Goal: Task Accomplishment & Management: Complete application form

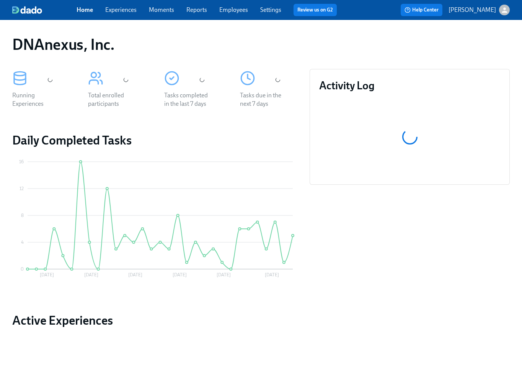
click at [129, 9] on link "Experiences" at bounding box center [120, 9] width 31 height 7
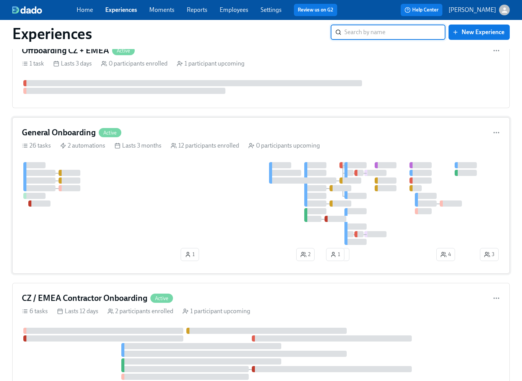
scroll to position [552, 0]
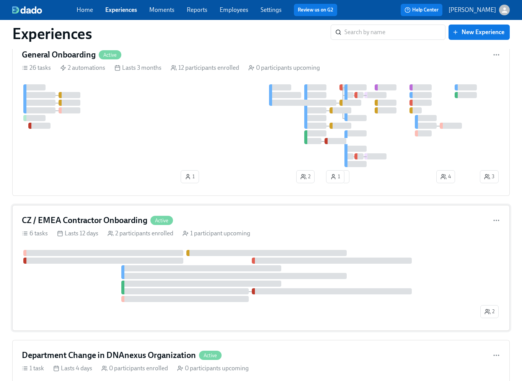
click at [74, 290] on div at bounding box center [250, 276] width 457 height 52
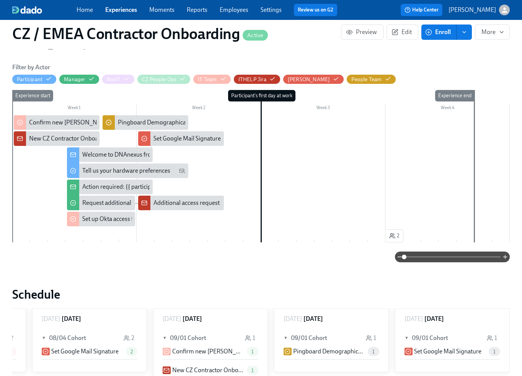
scroll to position [210, 0]
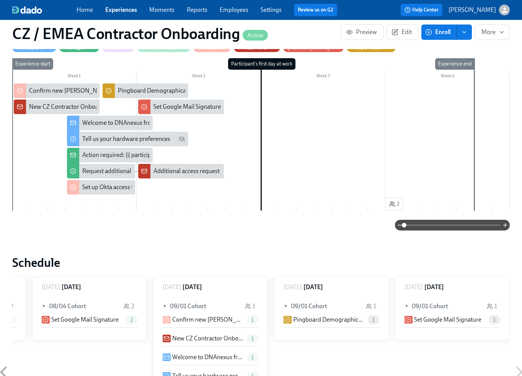
click at [56, 107] on div "New CZ Contractor Onboarding {{ participant.fullName }} {{ participant.startDat…" at bounding box center [160, 107] width 262 height 8
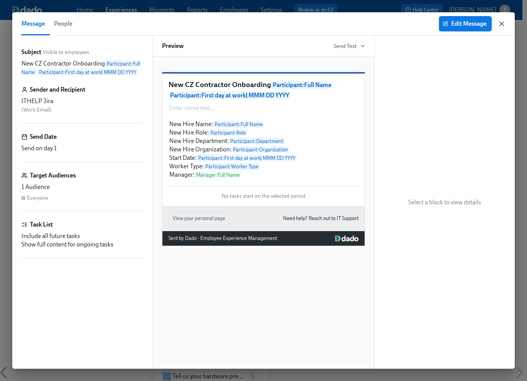
click at [504, 23] on icon "button" at bounding box center [502, 24] width 8 height 8
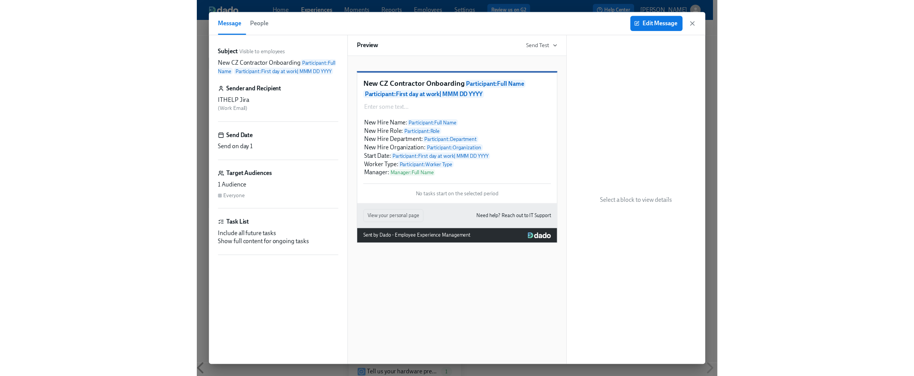
scroll to position [0, 702]
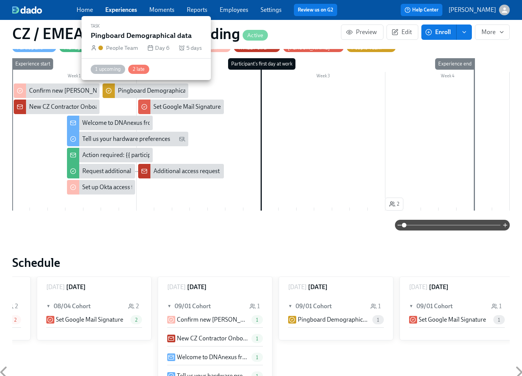
click at [157, 90] on div "Pingboard Demographical data" at bounding box center [159, 91] width 82 height 8
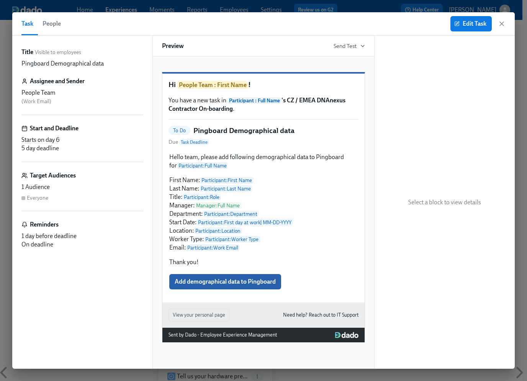
drag, startPoint x: 502, startPoint y: 23, endPoint x: 492, endPoint y: 32, distance: 13.6
click at [502, 23] on icon "button" at bounding box center [502, 24] width 8 height 8
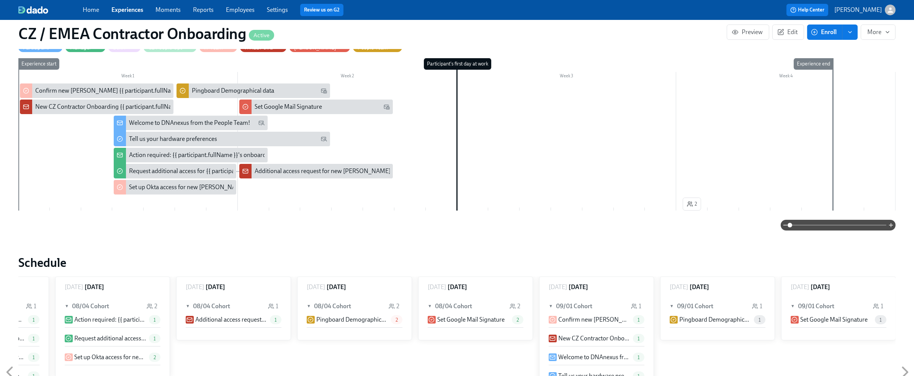
scroll to position [99, 0]
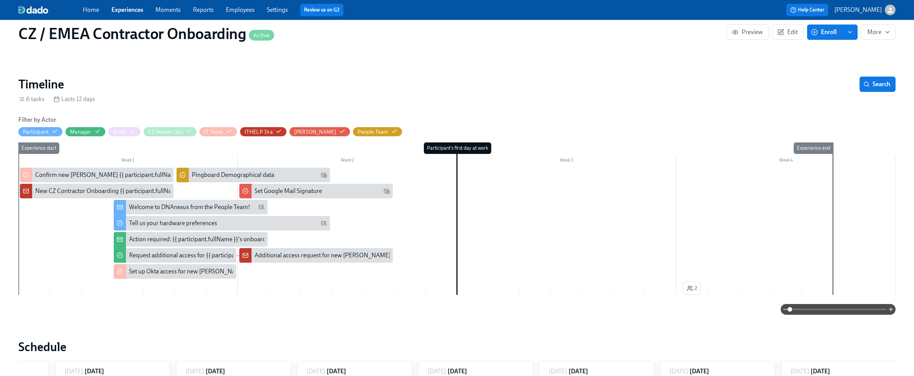
click at [129, 10] on link "Experiences" at bounding box center [127, 9] width 32 height 7
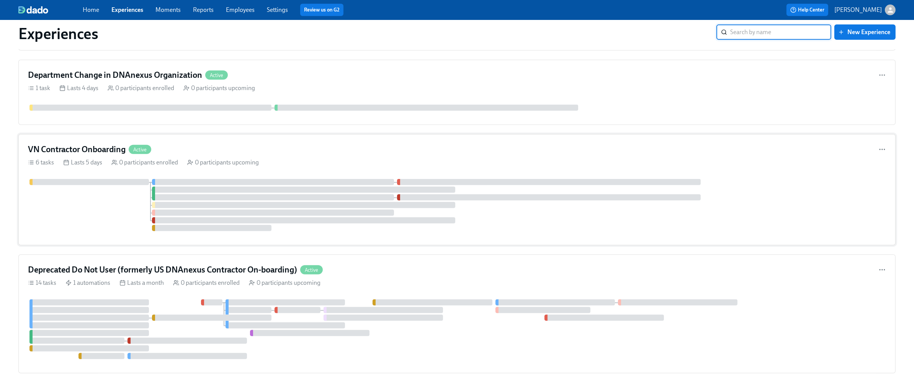
scroll to position [833, 0]
click at [114, 229] on div at bounding box center [457, 206] width 858 height 57
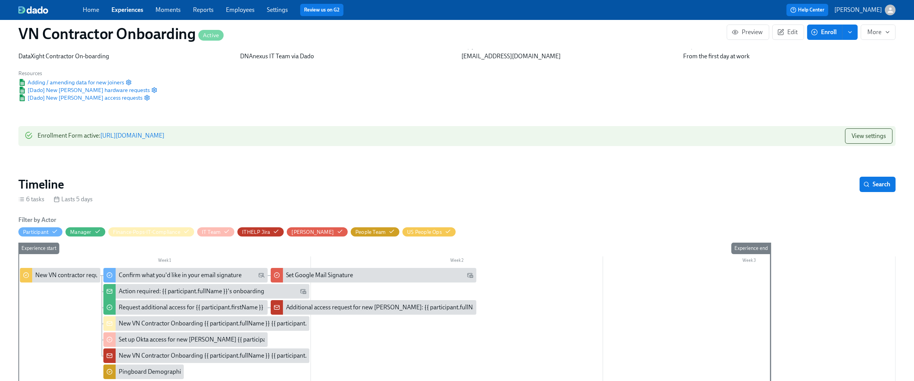
scroll to position [121, 0]
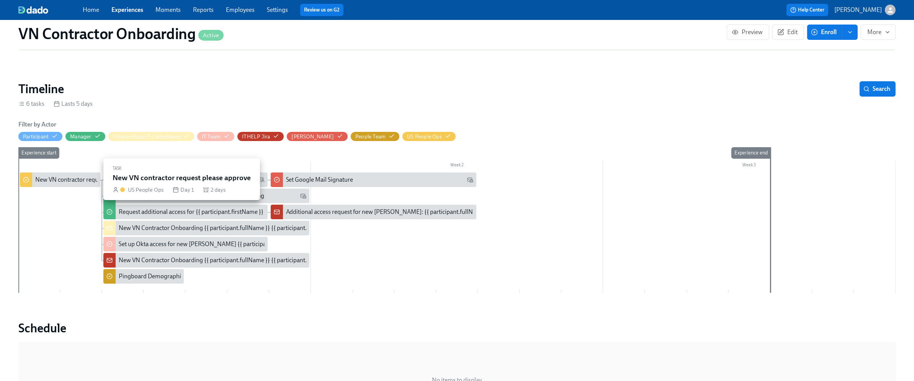
click at [60, 180] on div "New VN contractor request please approve" at bounding box center [90, 179] width 111 height 8
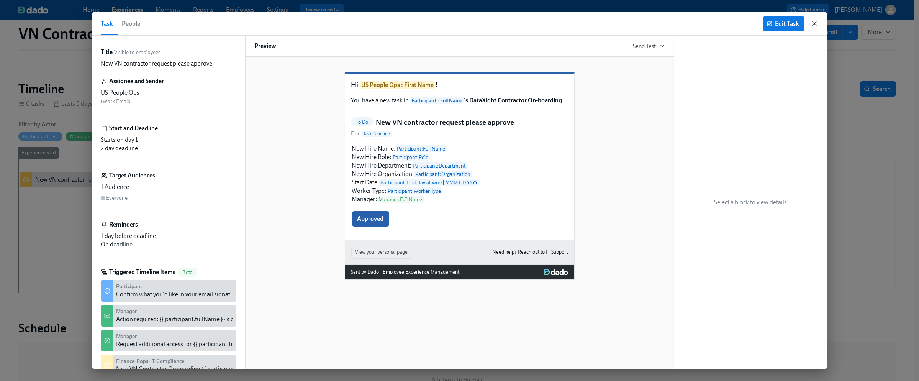
click at [527, 21] on icon "button" at bounding box center [814, 24] width 8 height 8
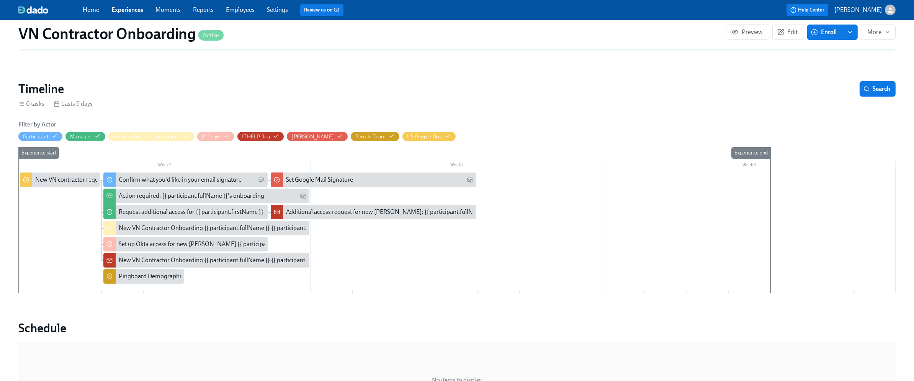
click at [132, 11] on link "Experiences" at bounding box center [127, 9] width 32 height 7
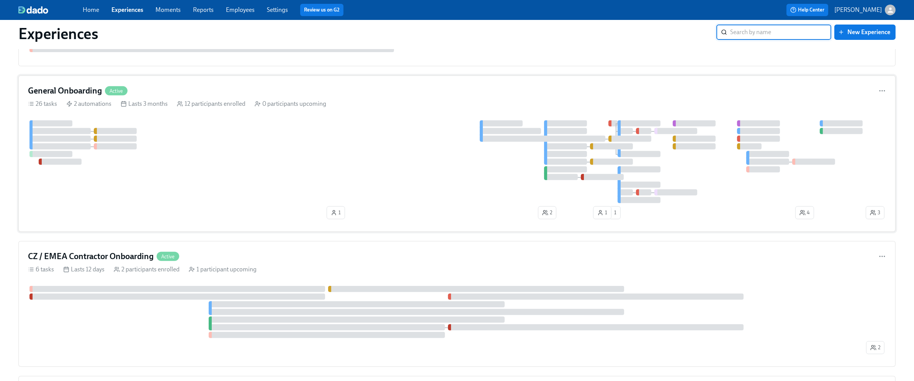
scroll to position [584, 0]
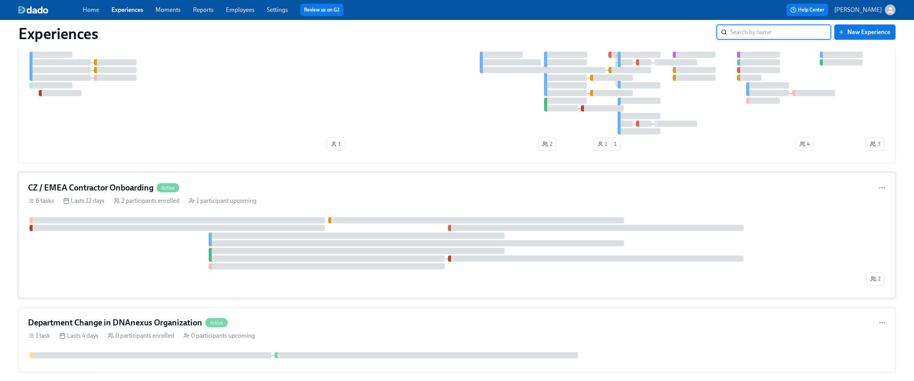
click at [137, 258] on div at bounding box center [446, 243] width 837 height 52
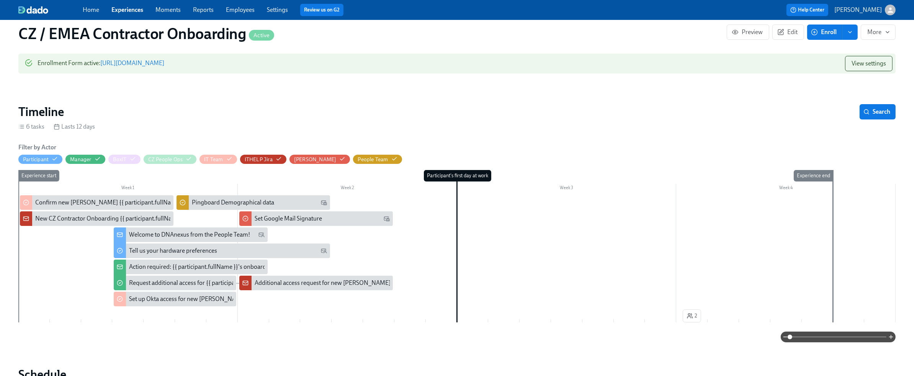
scroll to position [6, 0]
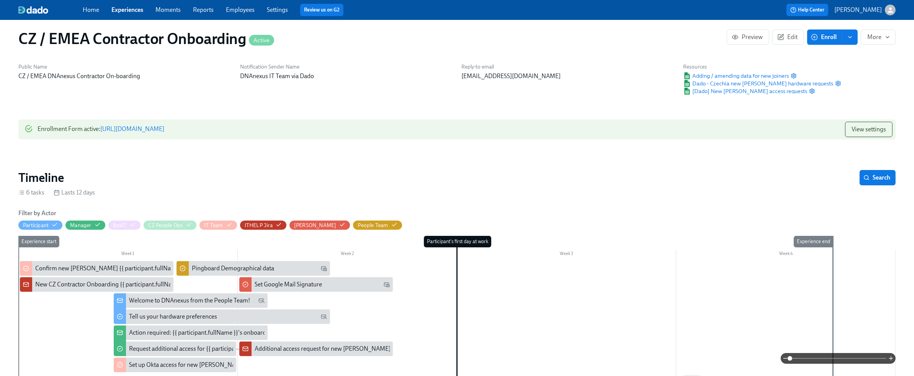
click at [164, 128] on link "https://my.dadohr.com/enrollmentForms/R9OcMlztS8ae0gwP4Cm8CcVjZaORNillR" at bounding box center [132, 128] width 64 height 7
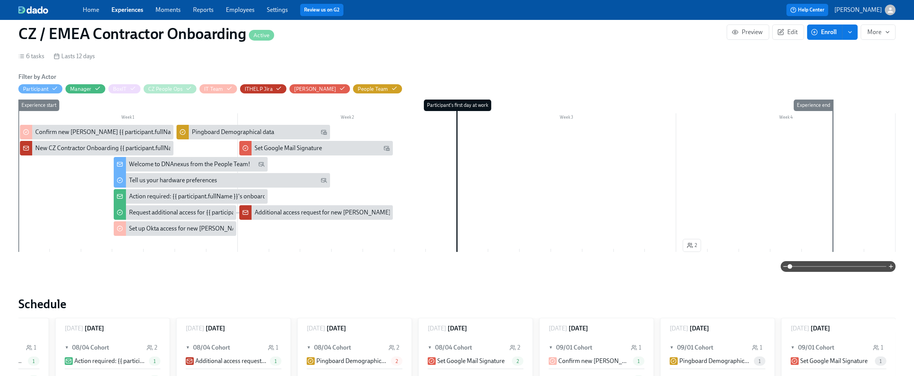
scroll to position [104, 0]
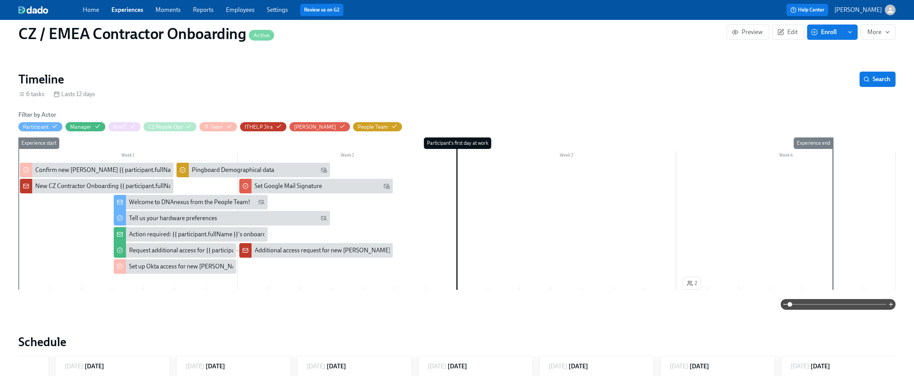
click at [128, 9] on link "Experiences" at bounding box center [127, 9] width 32 height 7
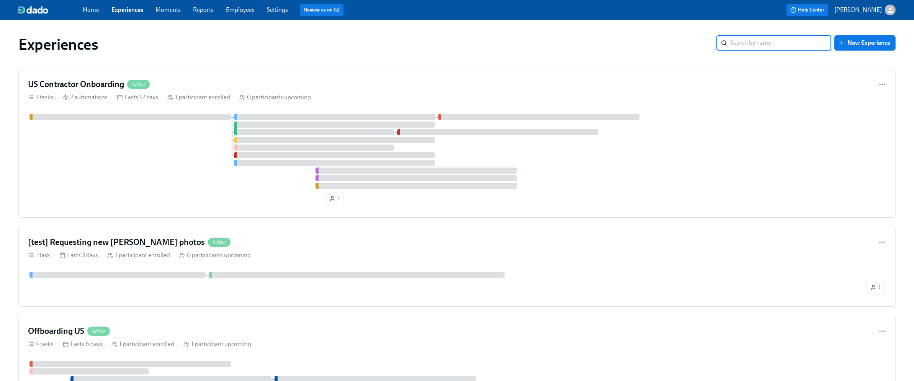
click at [126, 13] on link "Experiences" at bounding box center [127, 9] width 32 height 7
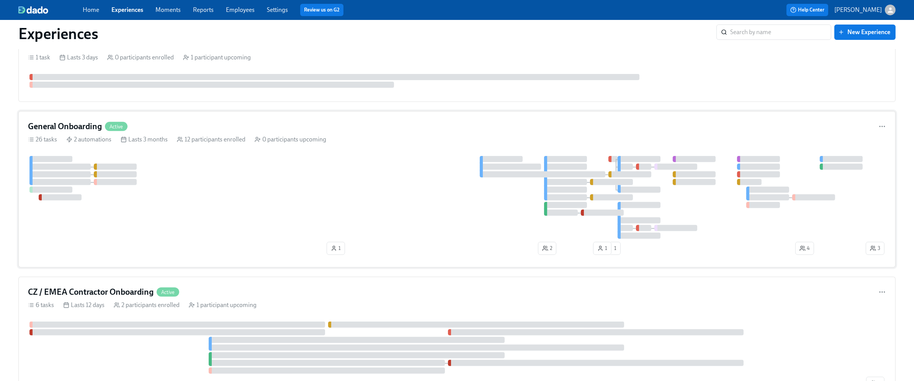
scroll to position [521, 0]
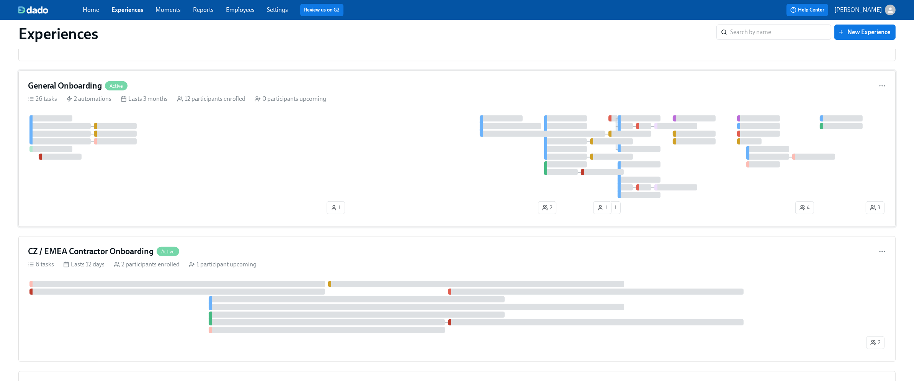
click at [216, 155] on div at bounding box center [446, 156] width 836 height 83
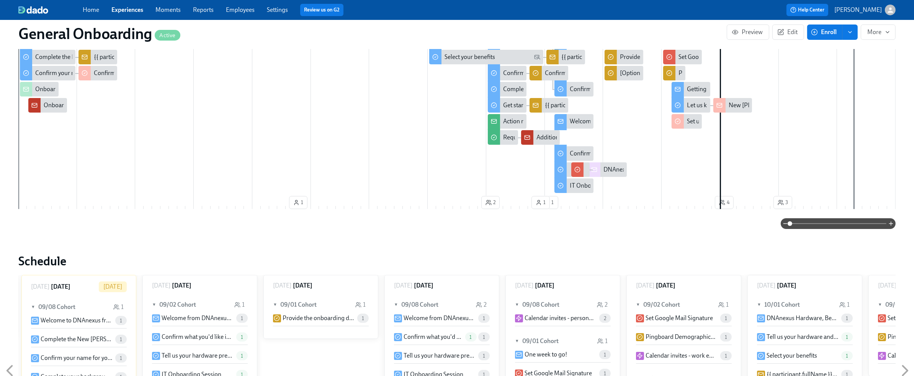
scroll to position [209, 0]
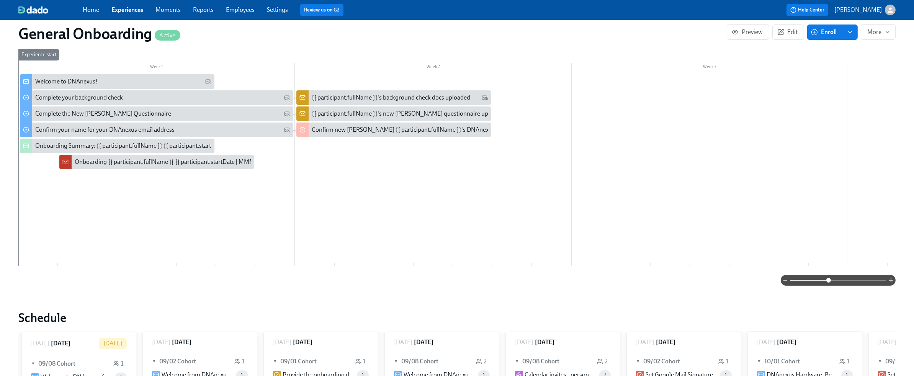
drag, startPoint x: 789, startPoint y: 279, endPoint x: 828, endPoint y: 276, distance: 38.7
click at [527, 278] on span at bounding box center [828, 280] width 5 height 5
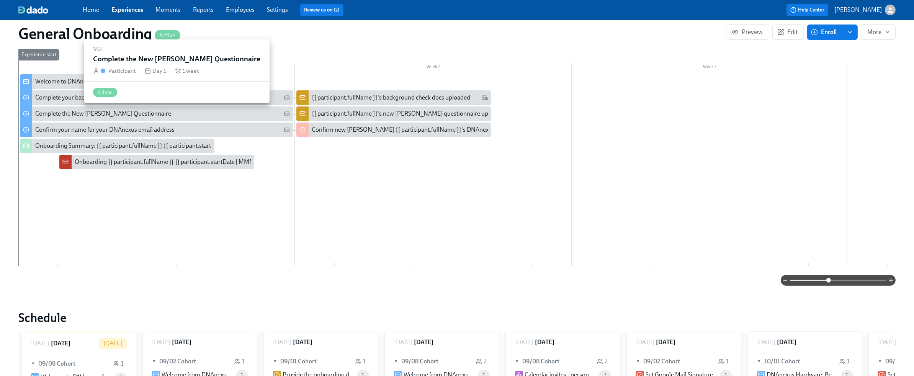
click at [110, 113] on div "Complete the New Joiner Questionnaire" at bounding box center [103, 114] width 136 height 8
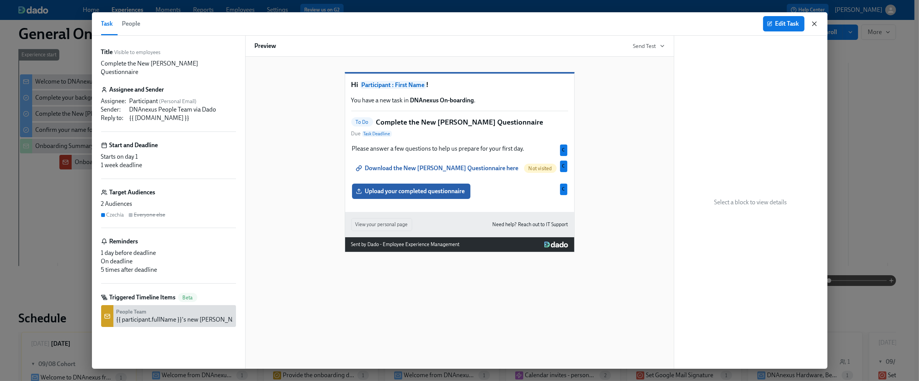
click at [527, 23] on icon "button" at bounding box center [814, 24] width 8 height 8
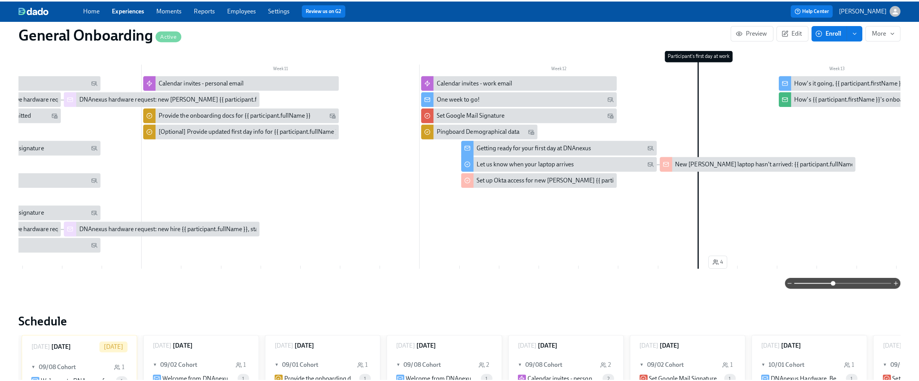
scroll to position [0, 2644]
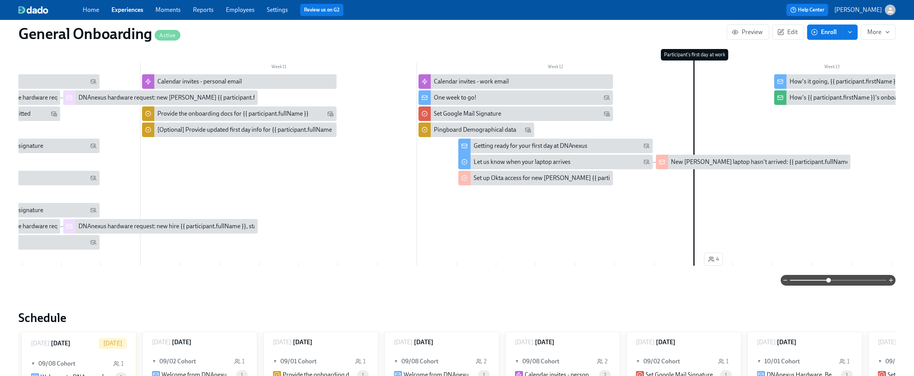
click at [500, 98] on div "One week to go!" at bounding box center [522, 97] width 176 height 8
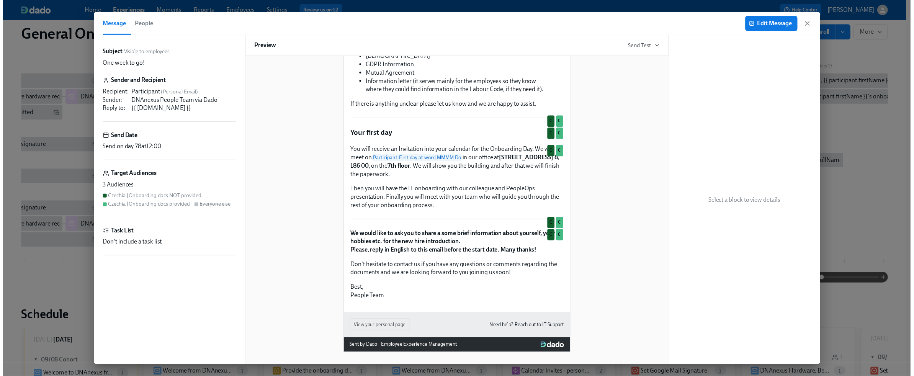
scroll to position [257, 0]
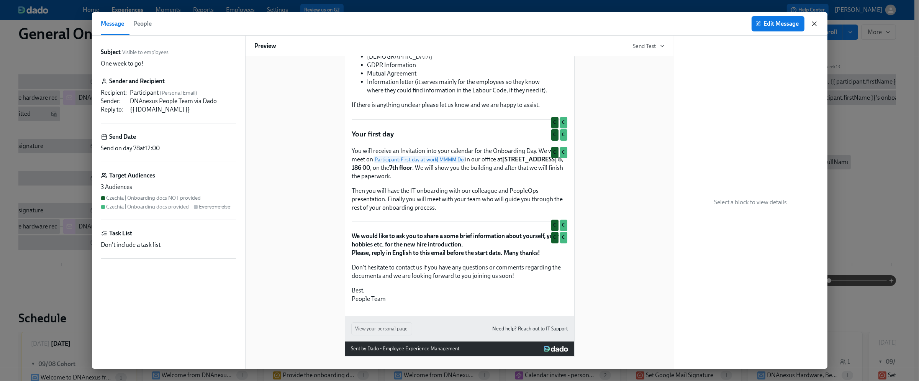
click at [527, 24] on icon "button" at bounding box center [814, 24] width 8 height 8
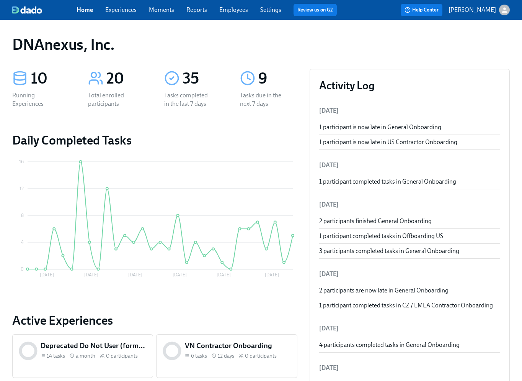
click at [116, 11] on link "Experiences" at bounding box center [120, 9] width 31 height 7
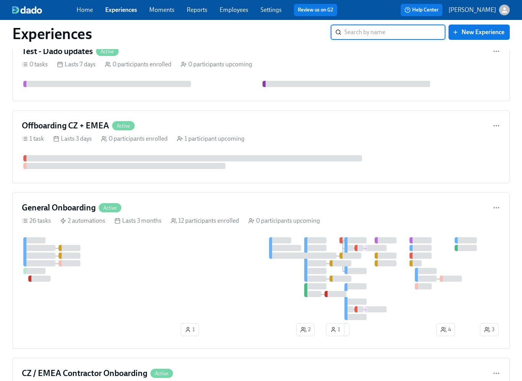
scroll to position [515, 0]
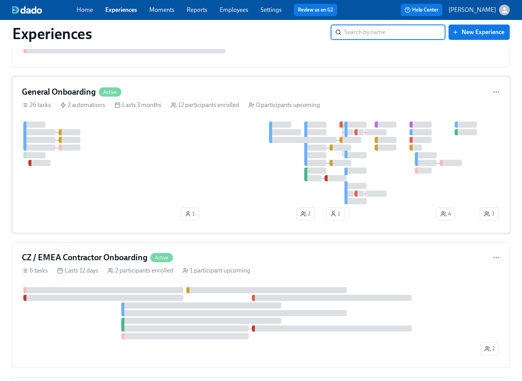
click at [141, 166] on div at bounding box center [250, 162] width 457 height 83
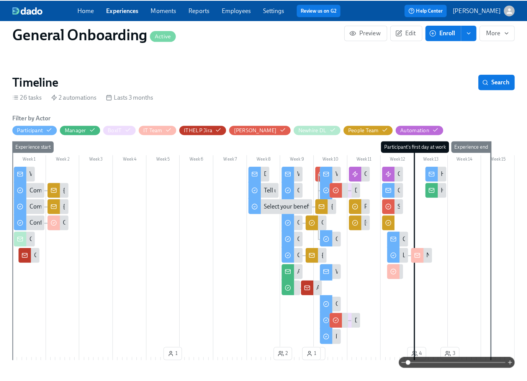
scroll to position [185, 0]
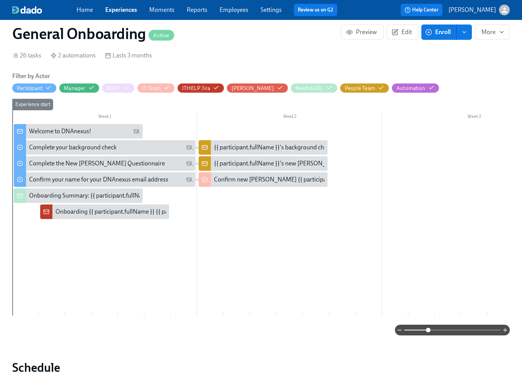
drag, startPoint x: 406, startPoint y: 329, endPoint x: 432, endPoint y: 328, distance: 26.1
click at [431, 328] on span at bounding box center [428, 330] width 5 height 5
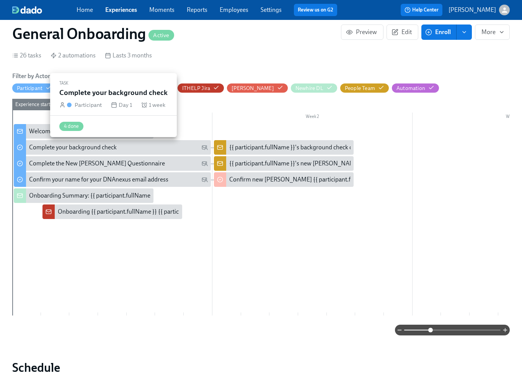
click at [126, 148] on div "Complete your background check" at bounding box center [118, 147] width 179 height 8
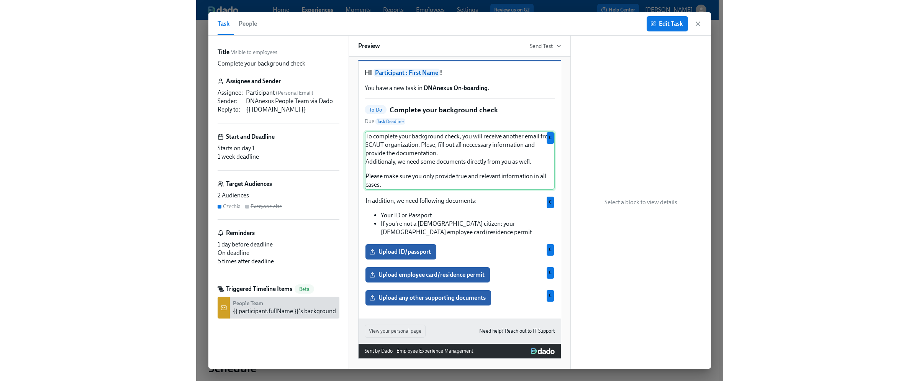
scroll to position [19, 0]
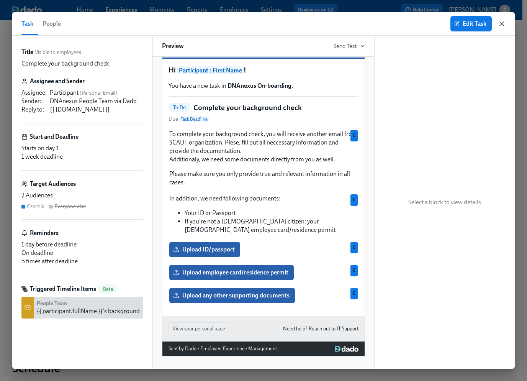
click at [505, 23] on icon "button" at bounding box center [502, 24] width 8 height 8
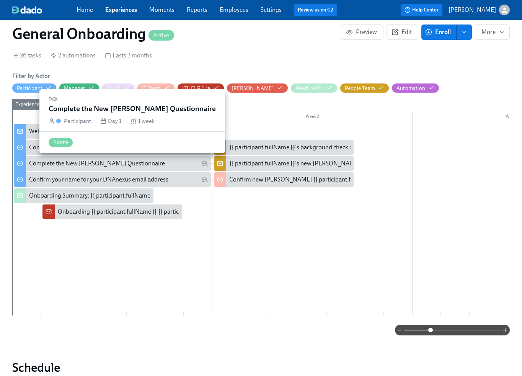
click at [115, 162] on div "Complete the New Joiner Questionnaire" at bounding box center [97, 163] width 136 height 8
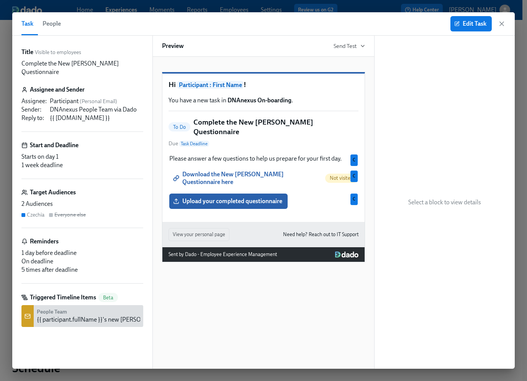
click at [502, 25] on icon "button" at bounding box center [502, 24] width 4 height 4
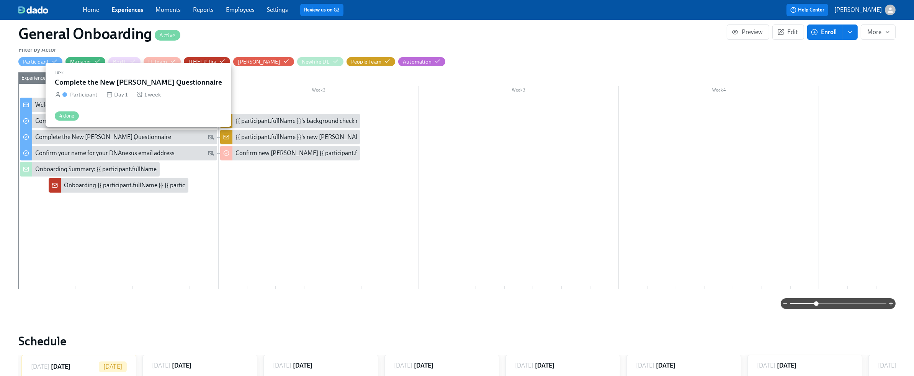
click at [110, 137] on div "Complete the New Joiner Questionnaire" at bounding box center [103, 137] width 136 height 8
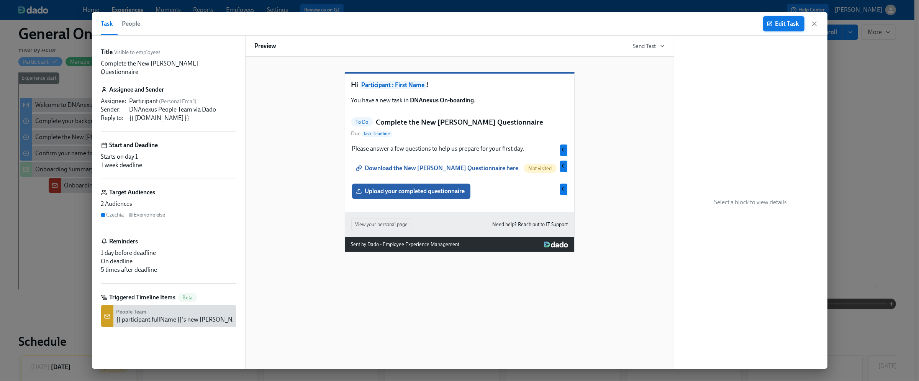
click at [527, 24] on span "Edit Task" at bounding box center [783, 24] width 31 height 8
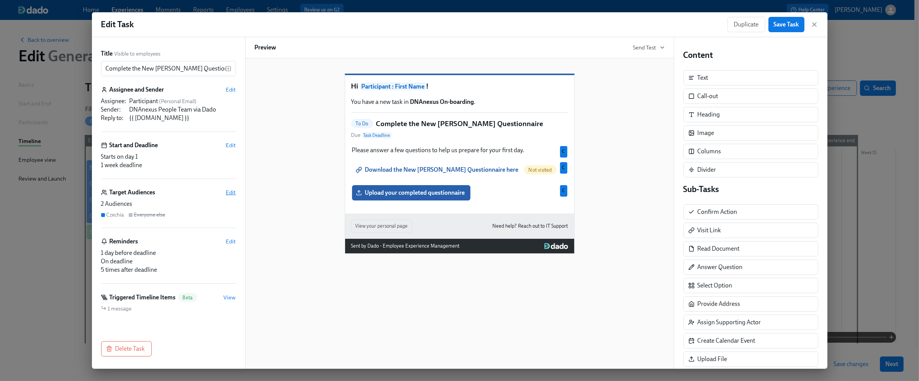
click at [233, 191] on span "Edit" at bounding box center [231, 192] width 10 height 8
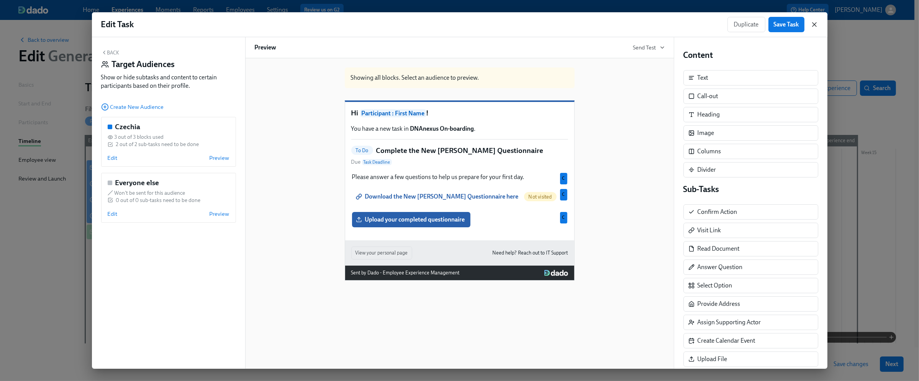
click at [527, 24] on icon "button" at bounding box center [814, 25] width 8 height 8
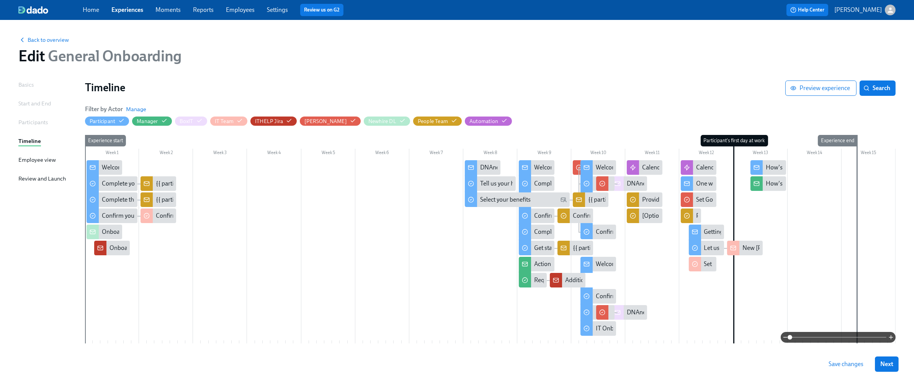
click at [131, 12] on link "Experiences" at bounding box center [127, 9] width 32 height 7
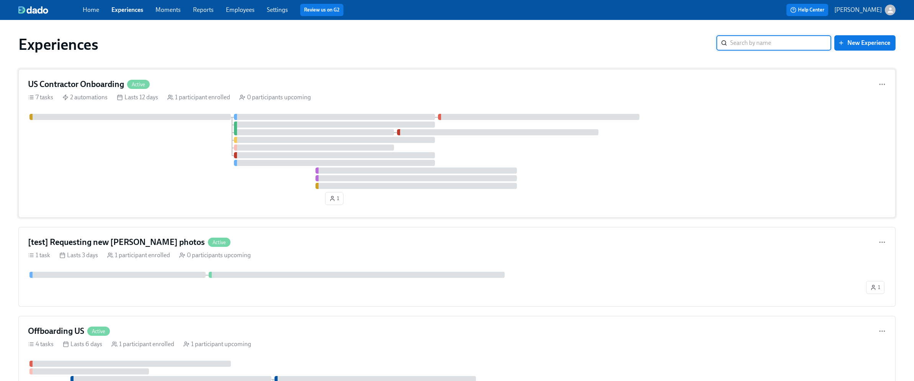
click at [111, 147] on div at bounding box center [457, 151] width 858 height 75
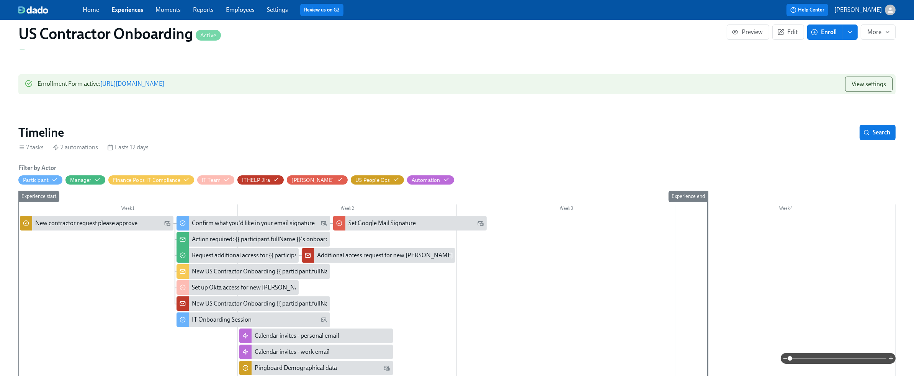
scroll to position [129, 0]
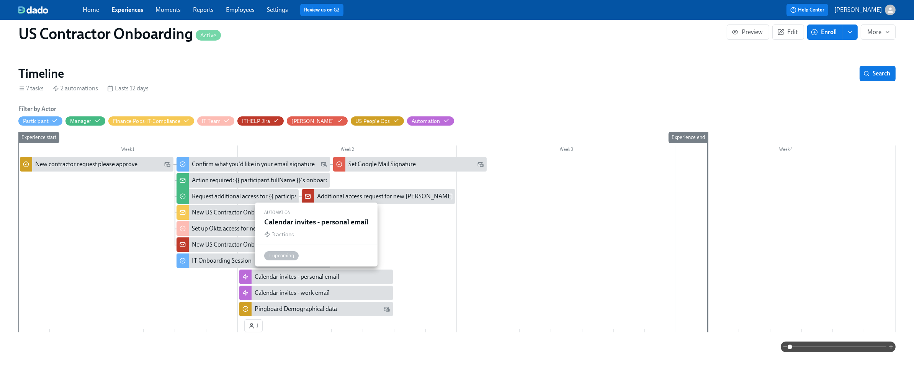
click at [291, 277] on div "Calendar invites - personal email" at bounding box center [297, 277] width 85 height 8
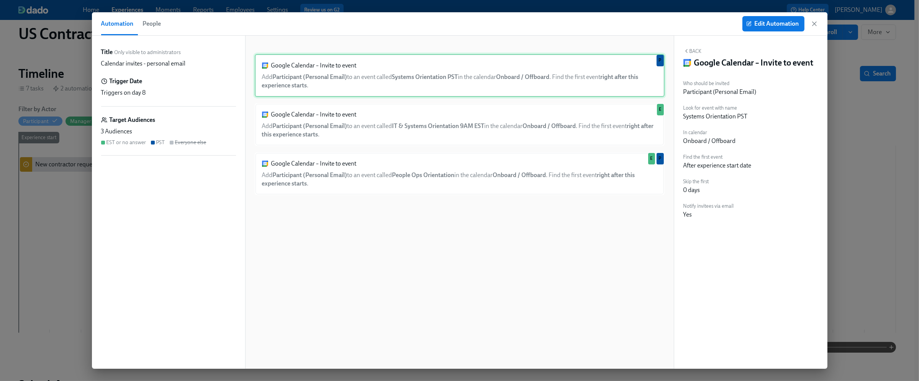
click at [340, 83] on div "Google Calendar – Invite to event Add Participant (Personal Email) to an event …" at bounding box center [460, 75] width 410 height 43
click at [336, 125] on div "Google Calendar – Invite to event Add Participant (Personal Email) to an event …" at bounding box center [460, 124] width 410 height 43
click at [334, 82] on div "Google Calendar – Invite to event Add Participant (Personal Email) to an event …" at bounding box center [460, 75] width 410 height 43
click at [527, 23] on icon "button" at bounding box center [814, 24] width 4 height 4
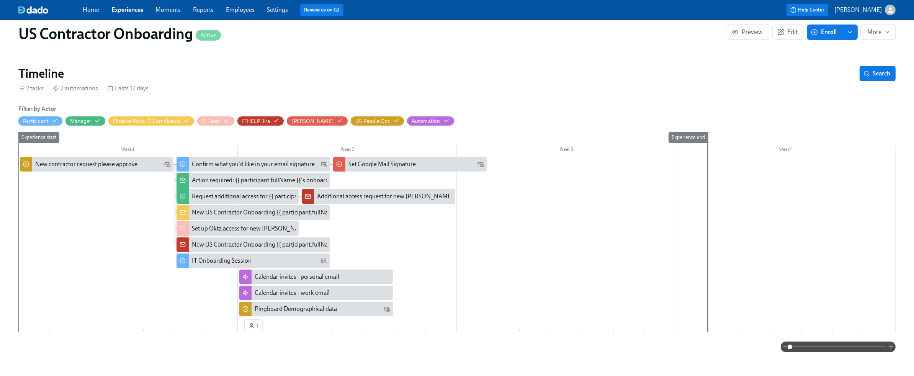
click at [124, 11] on link "Experiences" at bounding box center [127, 9] width 32 height 7
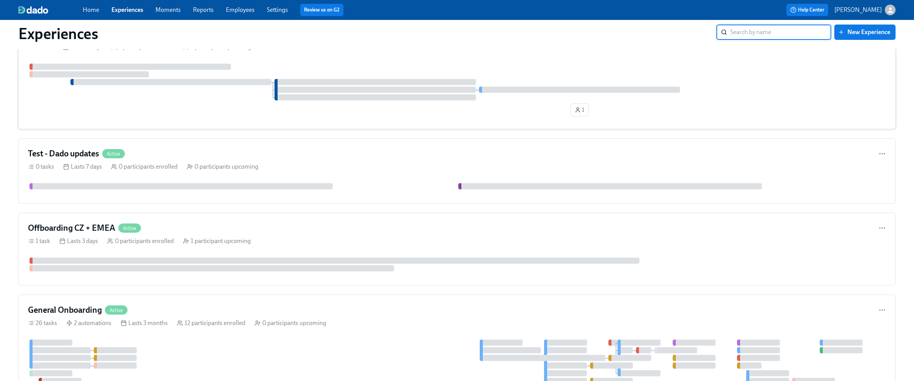
scroll to position [507, 0]
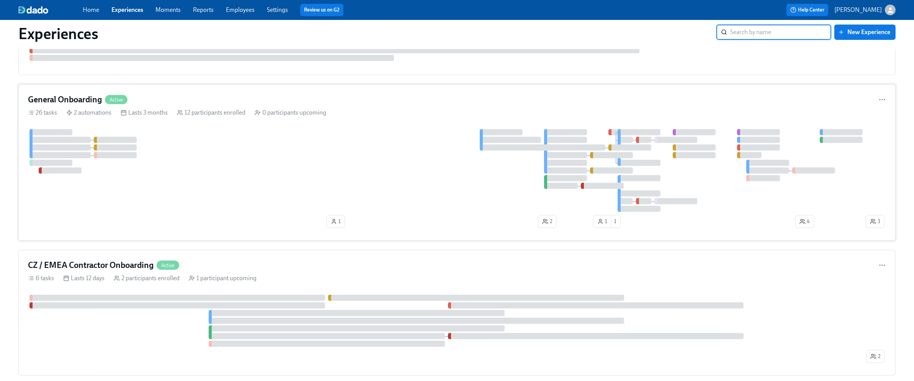
click at [196, 168] on div at bounding box center [446, 170] width 836 height 83
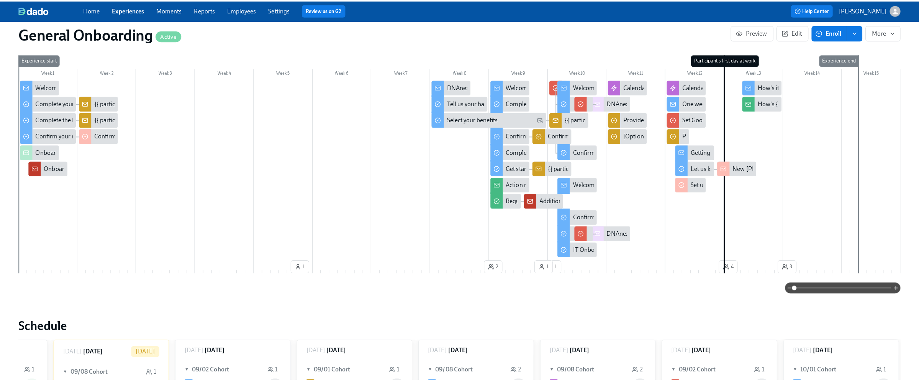
scroll to position [0, 4837]
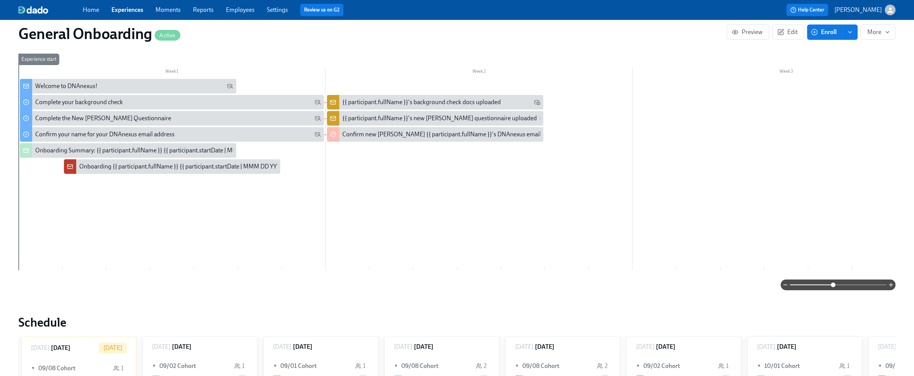
drag, startPoint x: 790, startPoint y: 284, endPoint x: 834, endPoint y: 281, distance: 43.8
click at [527, 283] on span at bounding box center [833, 285] width 5 height 5
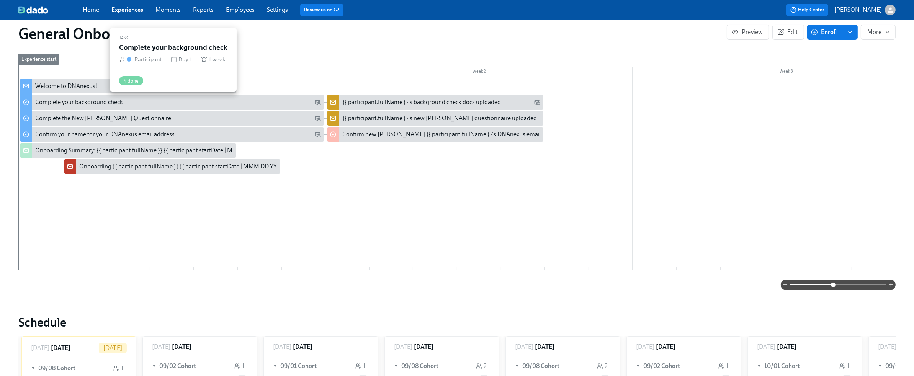
click at [63, 106] on div "Complete your background check" at bounding box center [79, 102] width 88 height 8
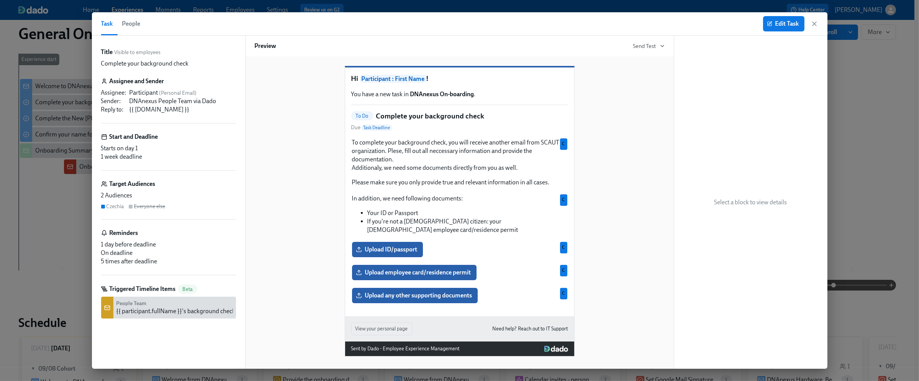
scroll to position [8, 0]
click at [527, 24] on icon "button" at bounding box center [814, 24] width 8 height 8
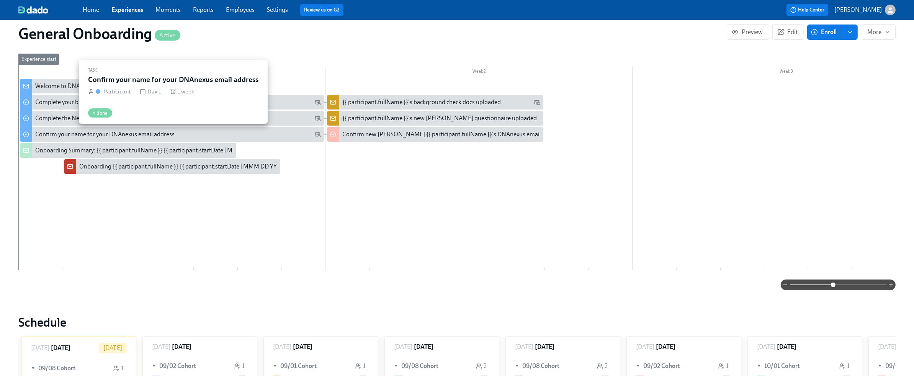
click at [127, 132] on div "Confirm your name for your DNAnexus email address" at bounding box center [104, 134] width 139 height 8
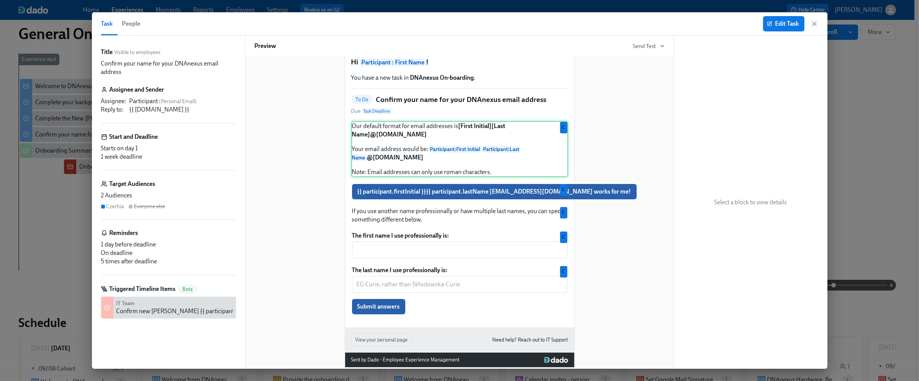
scroll to position [44, 0]
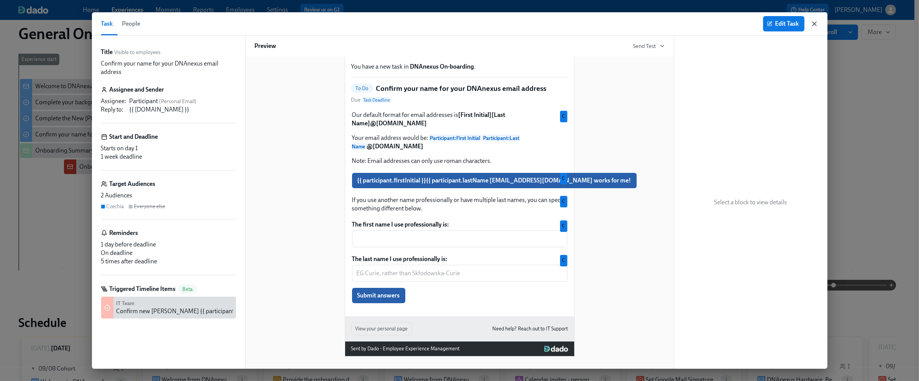
click at [527, 24] on icon "button" at bounding box center [814, 24] width 8 height 8
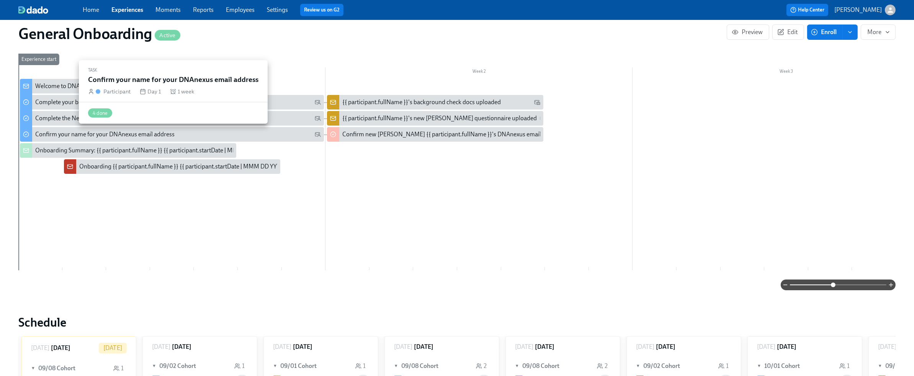
click at [152, 135] on div "Confirm your name for your DNAnexus email address" at bounding box center [104, 134] width 139 height 8
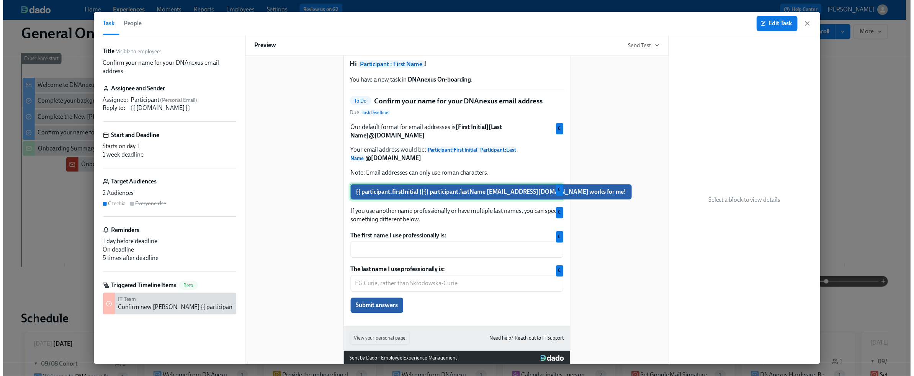
scroll to position [44, 0]
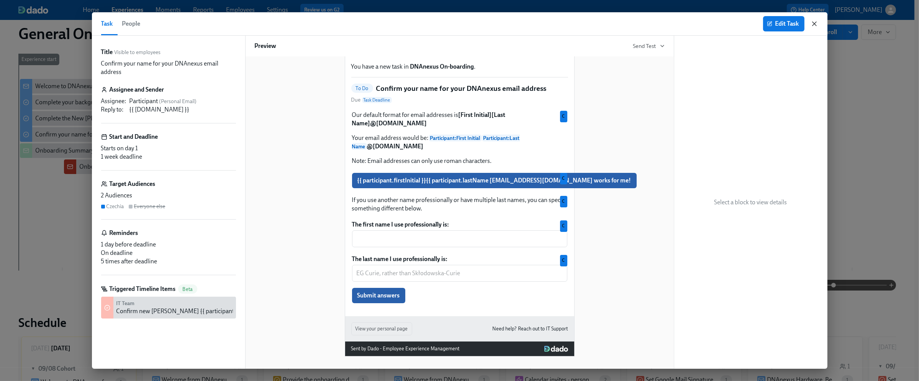
click at [527, 23] on icon "button" at bounding box center [814, 24] width 8 height 8
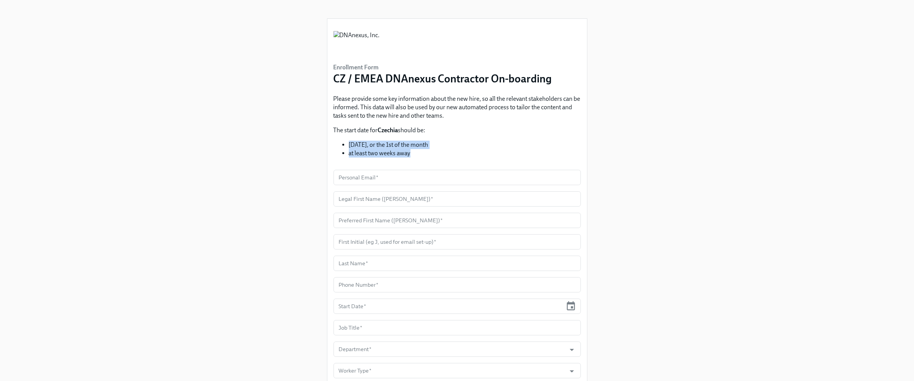
drag, startPoint x: 416, startPoint y: 155, endPoint x: 342, endPoint y: 146, distance: 75.2
click at [342, 146] on ul "Monday, or the 1st of the month at least two weeks away" at bounding box center [457, 149] width 247 height 17
